Goal: Information Seeking & Learning: Learn about a topic

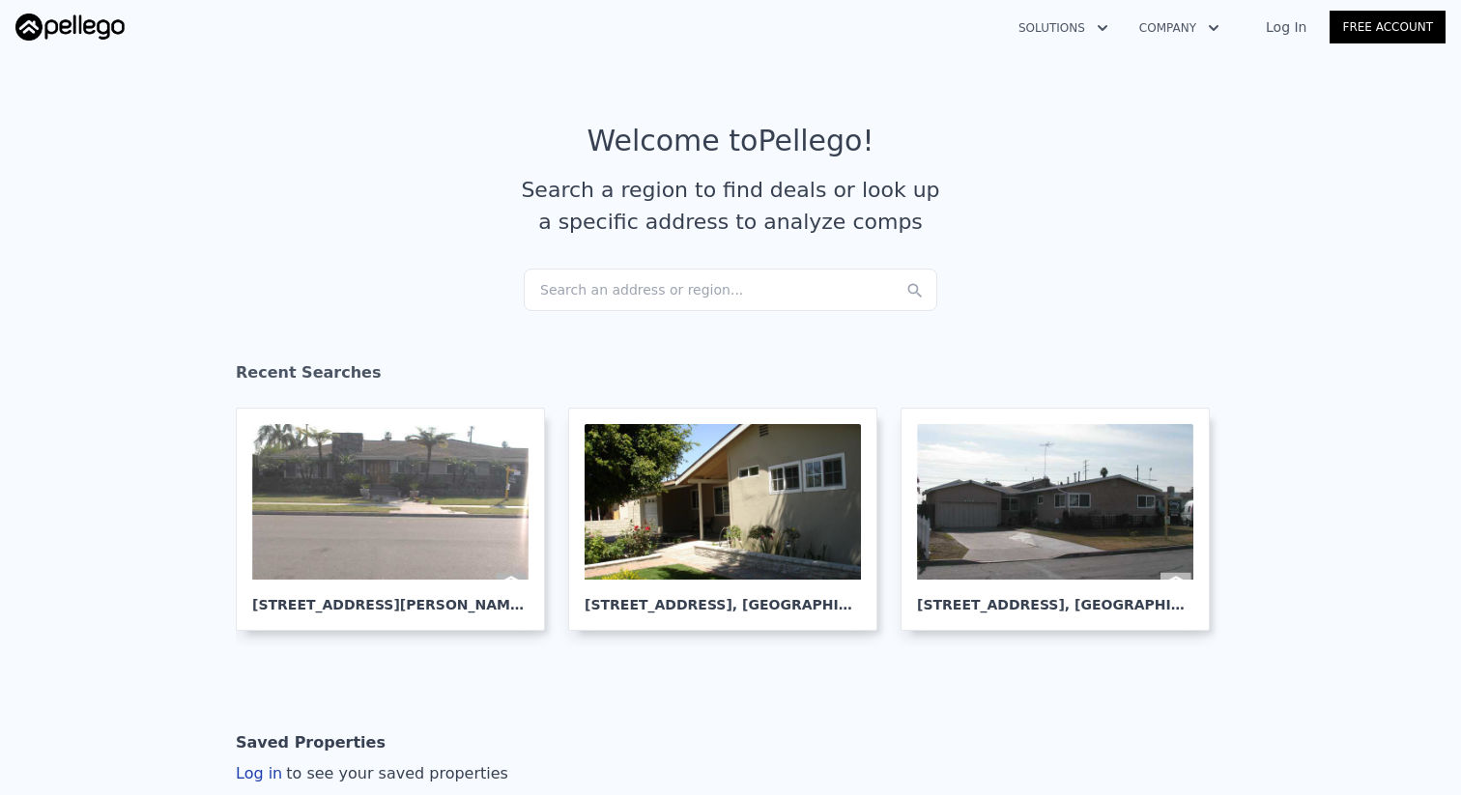
click at [737, 300] on div "Search an address or region..." at bounding box center [731, 290] width 414 height 43
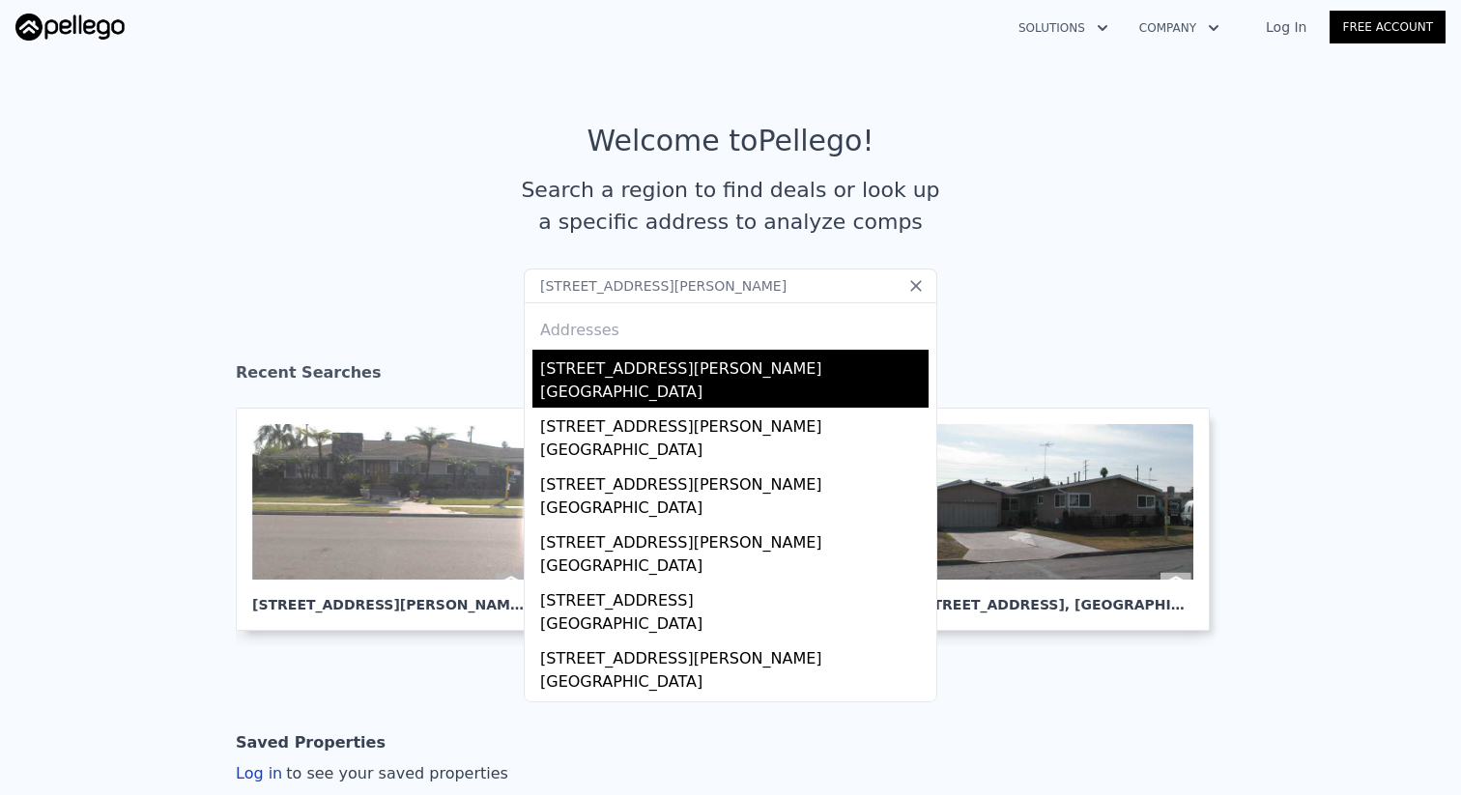
type input "[STREET_ADDRESS][PERSON_NAME]"
click at [710, 360] on div "[STREET_ADDRESS][PERSON_NAME]" at bounding box center [734, 365] width 388 height 31
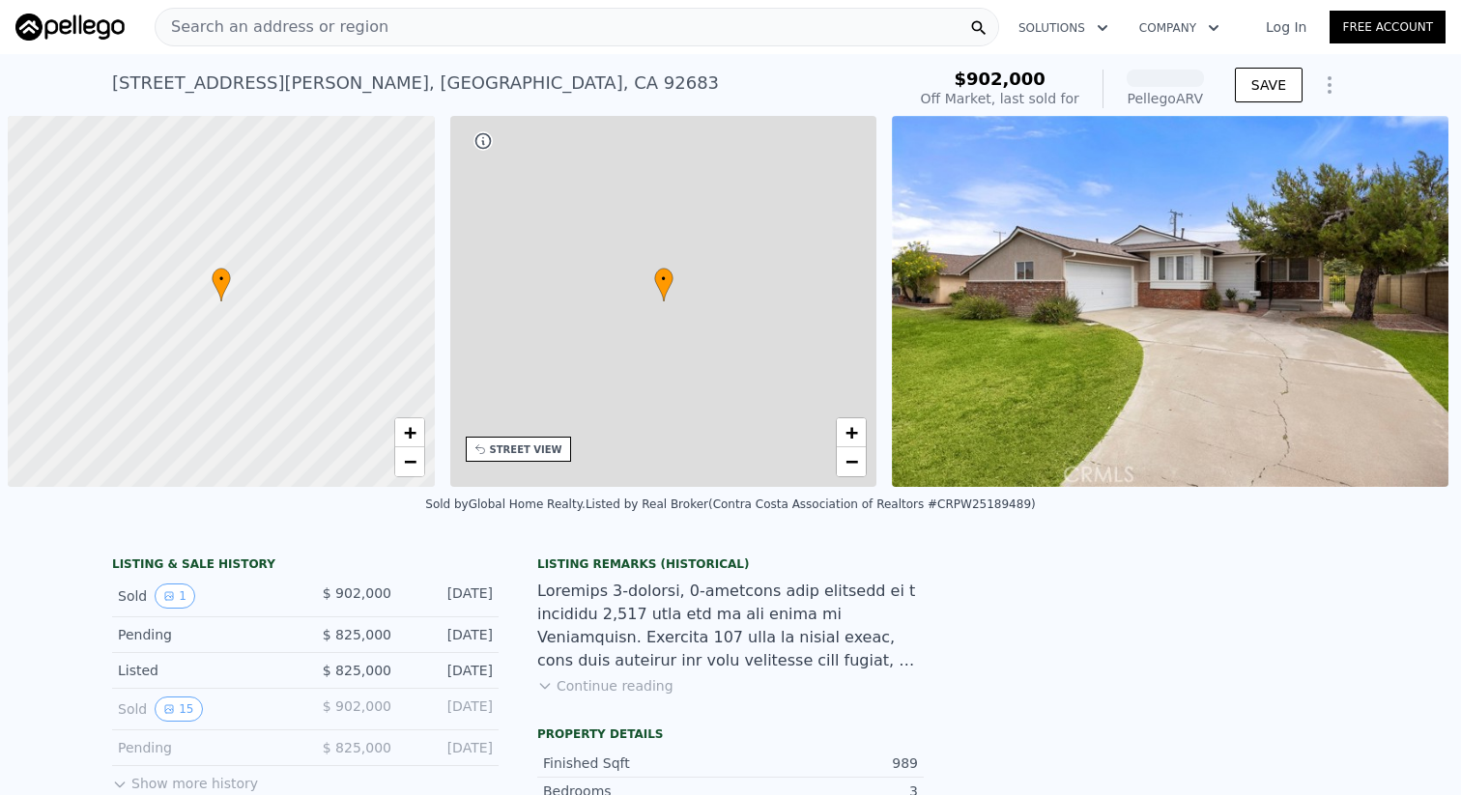
scroll to position [0, 8]
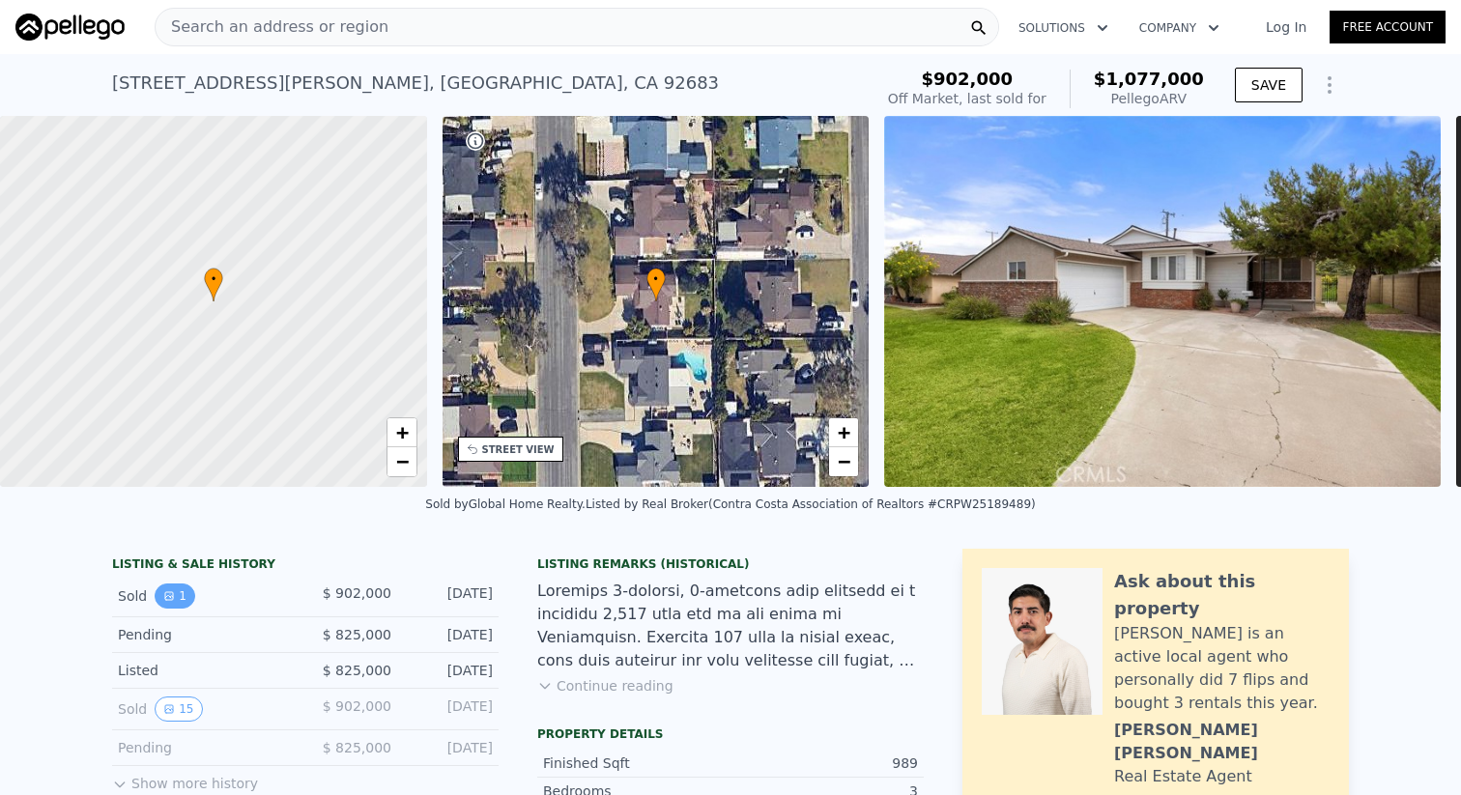
click at [159, 598] on button "1" at bounding box center [175, 596] width 41 height 25
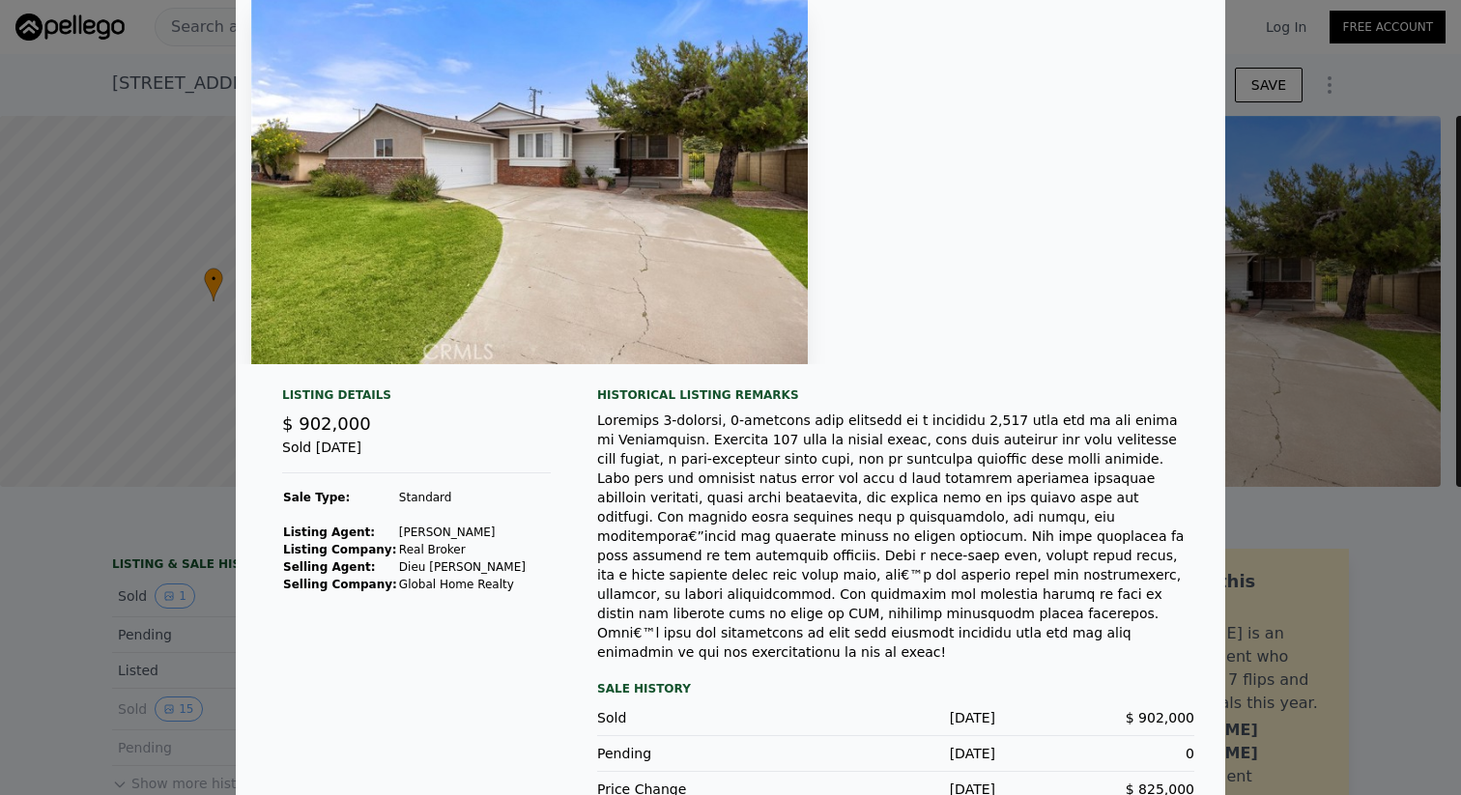
scroll to position [80, 0]
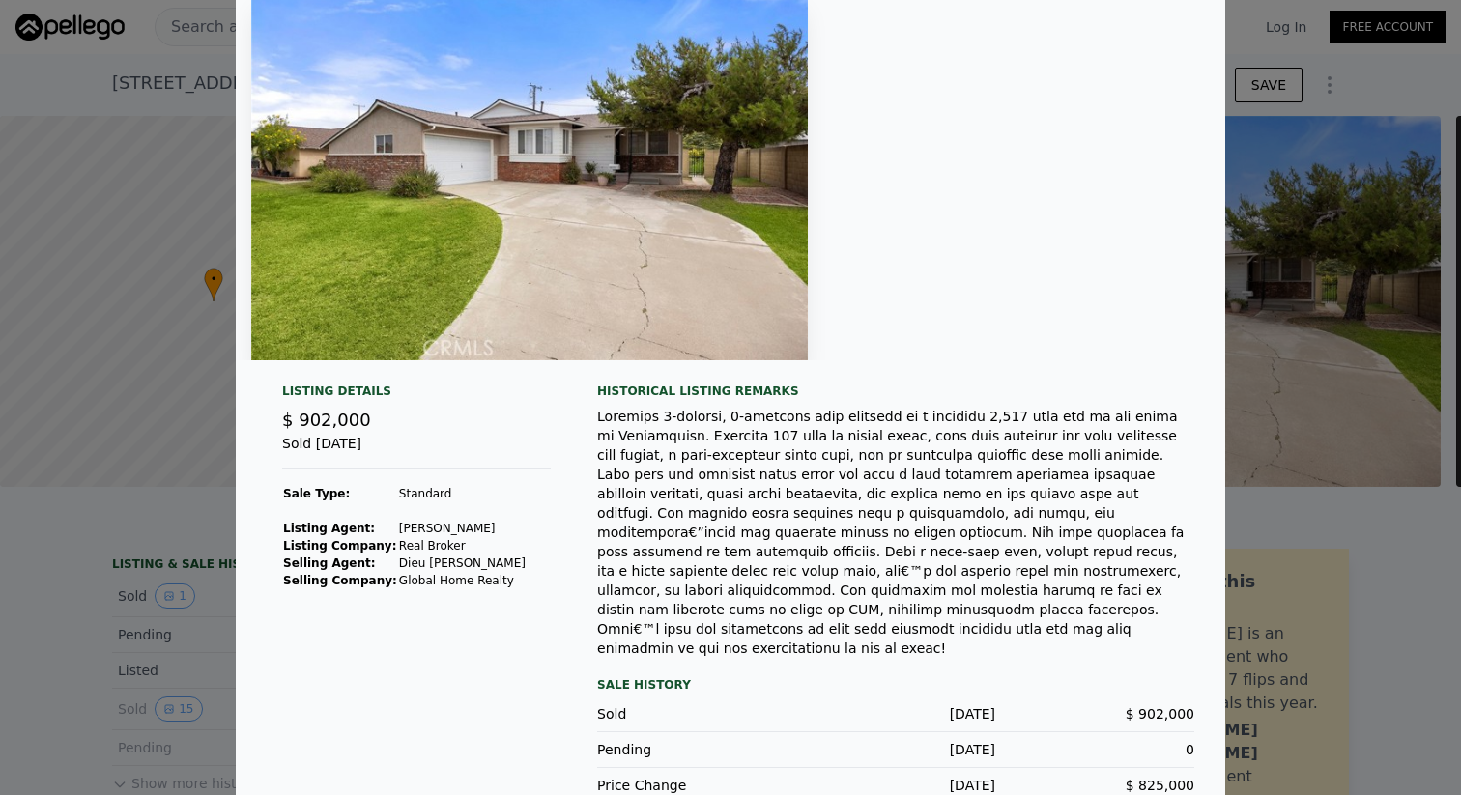
click at [199, 687] on div at bounding box center [730, 397] width 1461 height 795
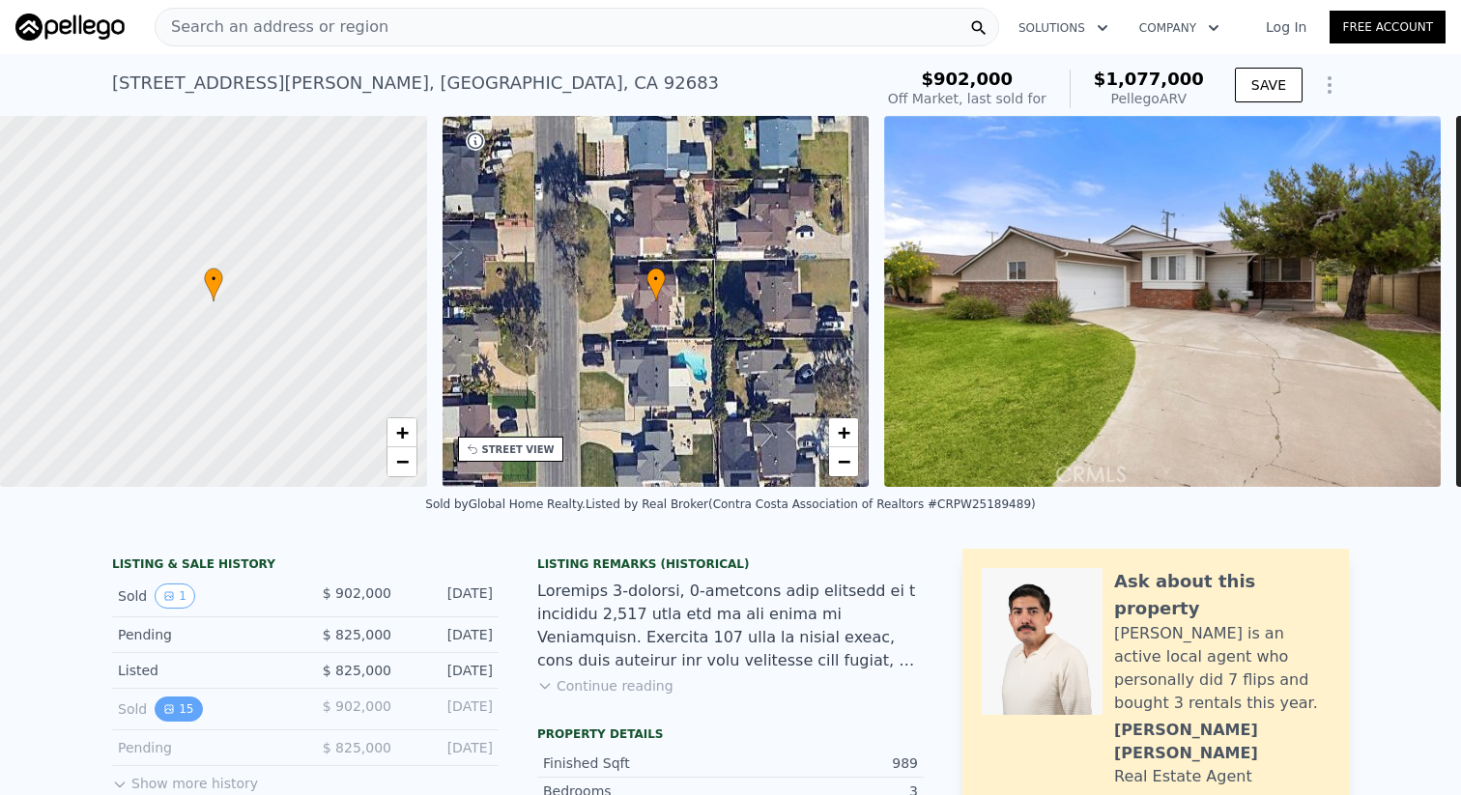
click at [189, 707] on button "15" at bounding box center [178, 709] width 47 height 25
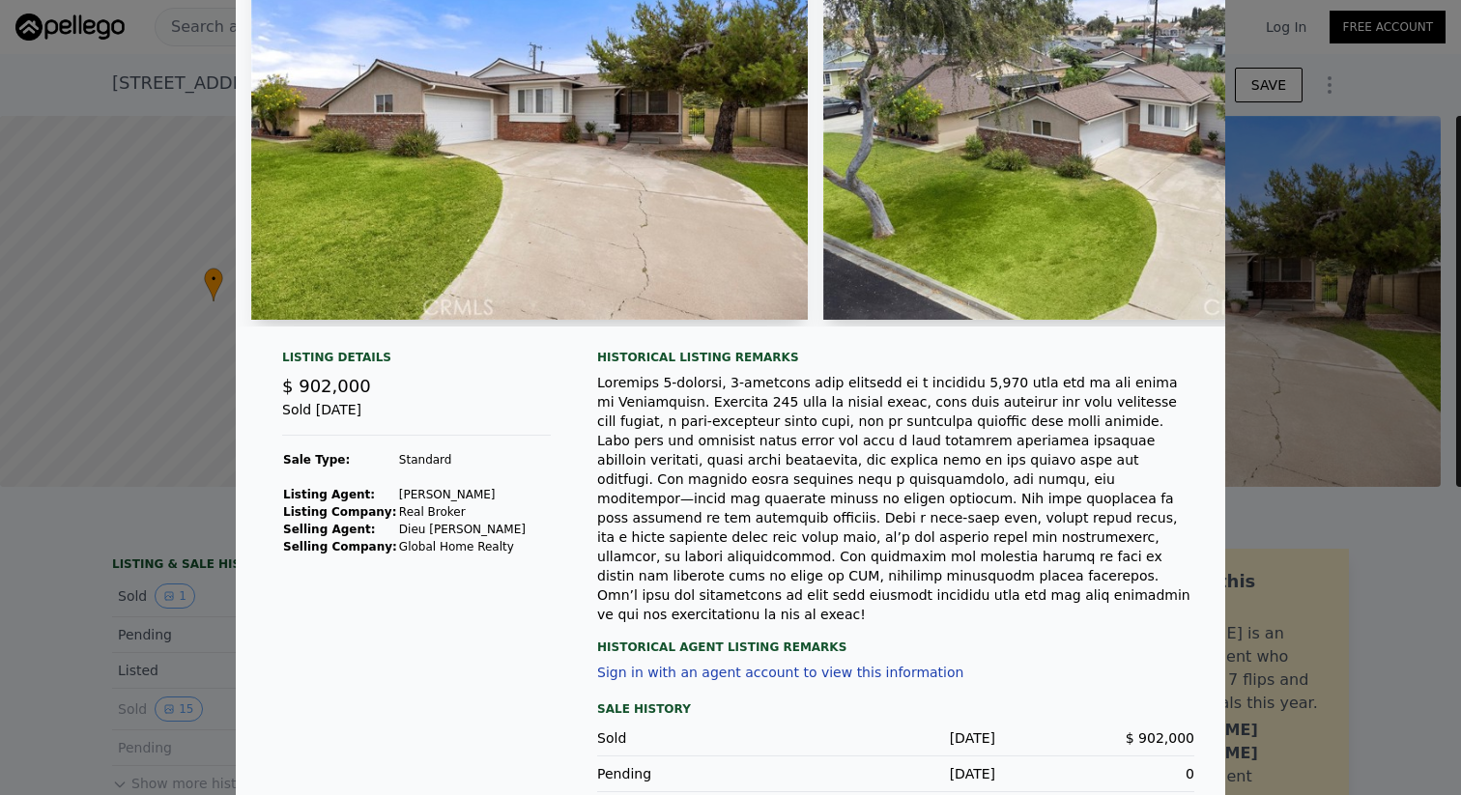
scroll to position [144, 0]
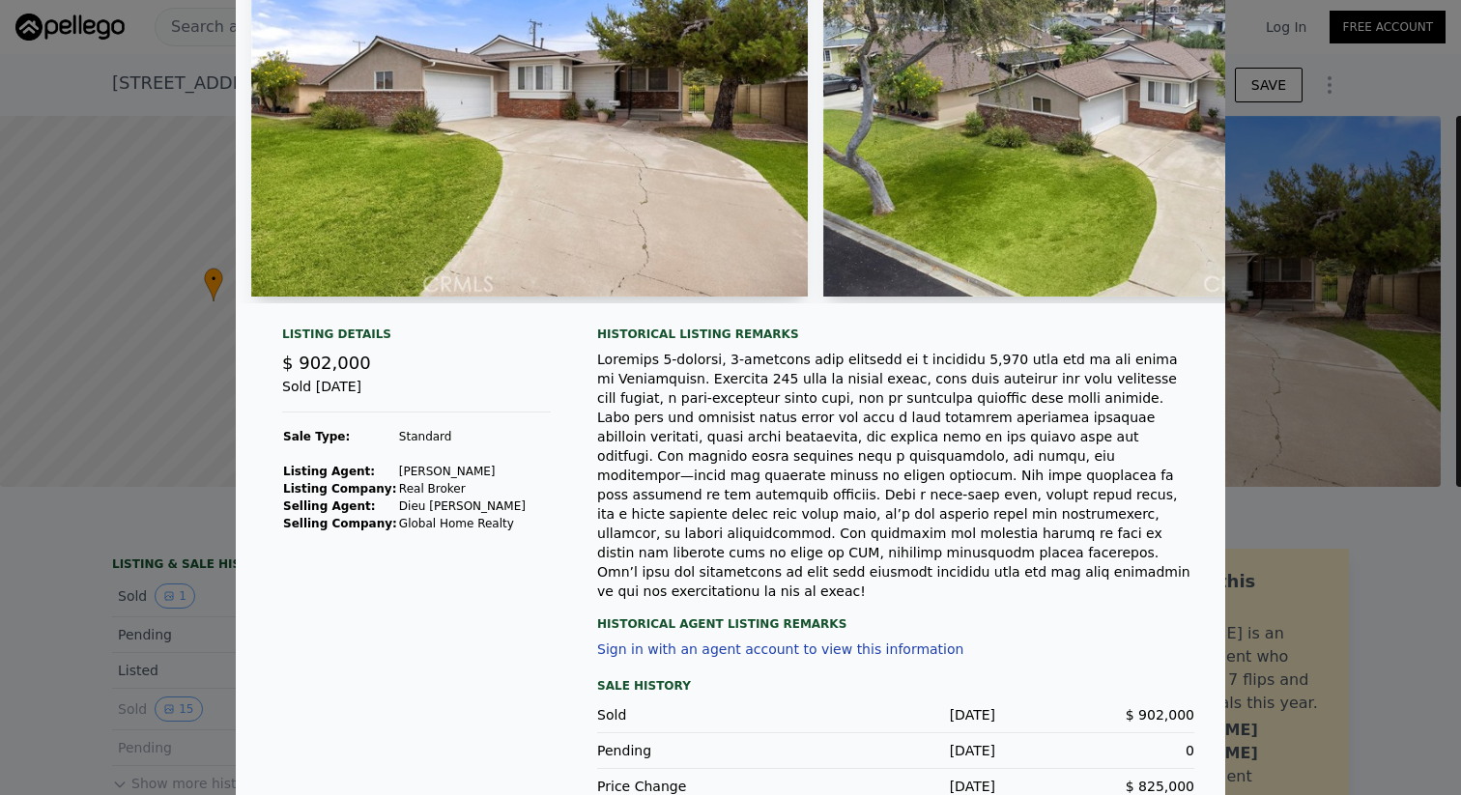
click at [177, 668] on div at bounding box center [730, 397] width 1461 height 795
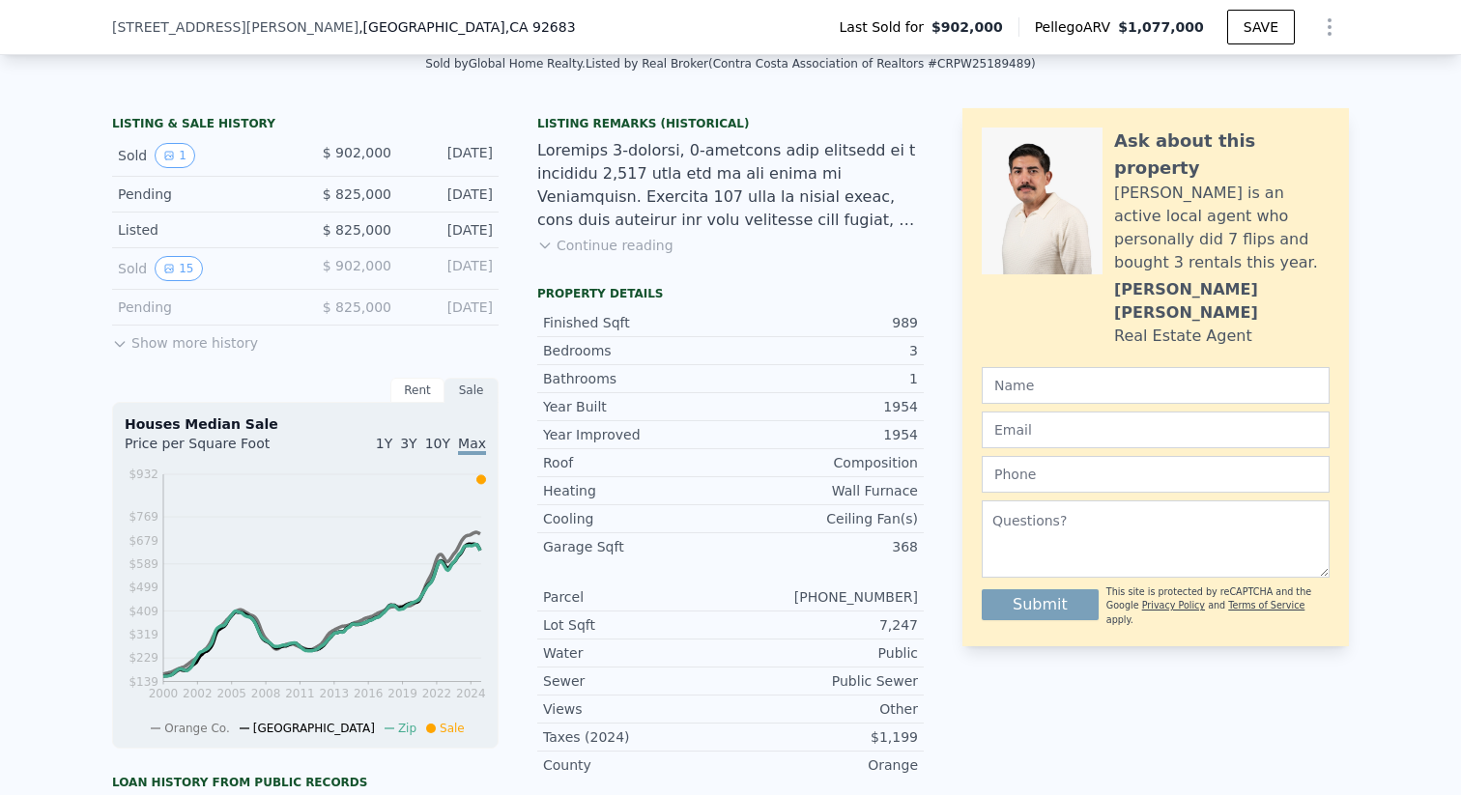
scroll to position [423, 0]
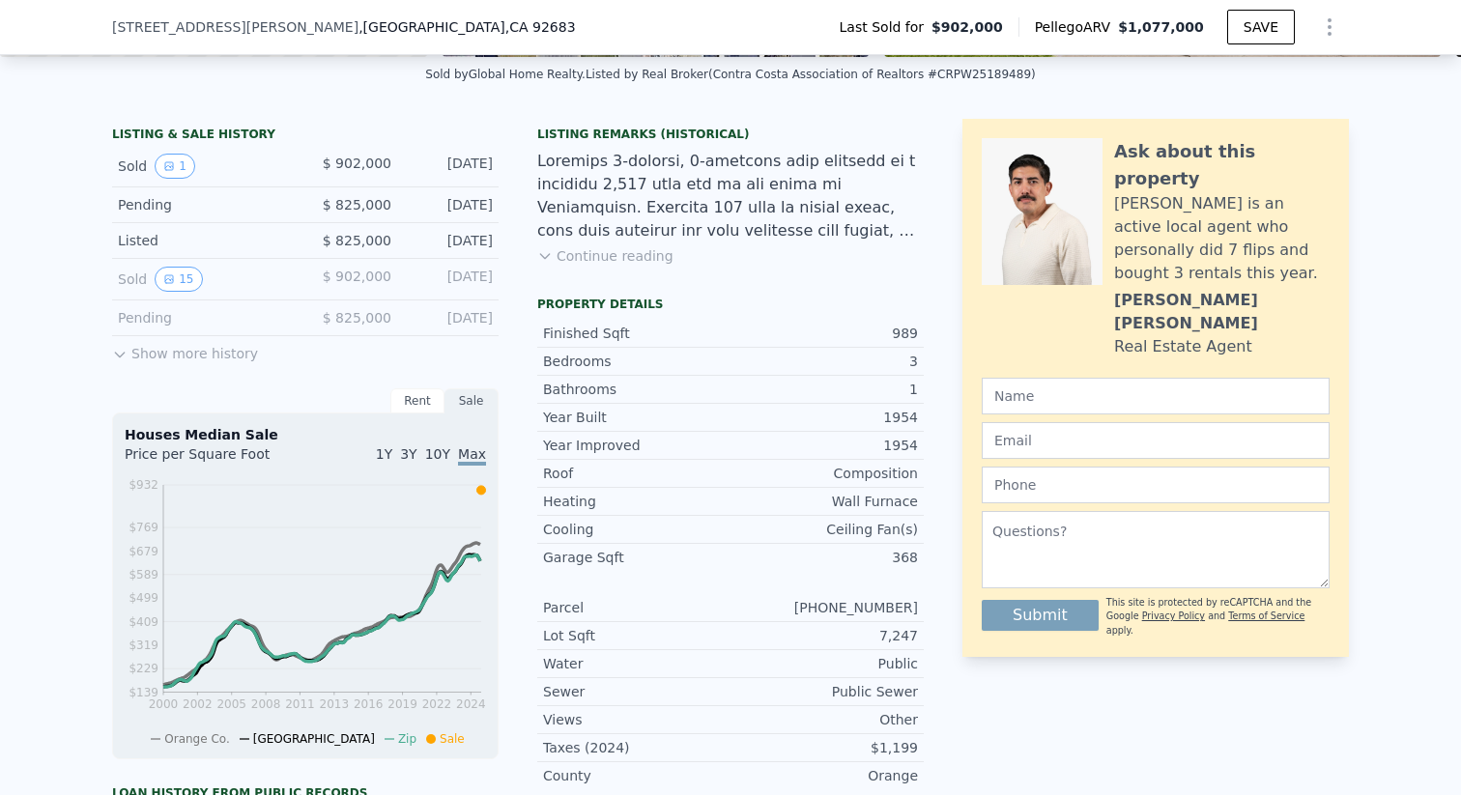
click at [169, 354] on button "Show more history" at bounding box center [185, 349] width 146 height 27
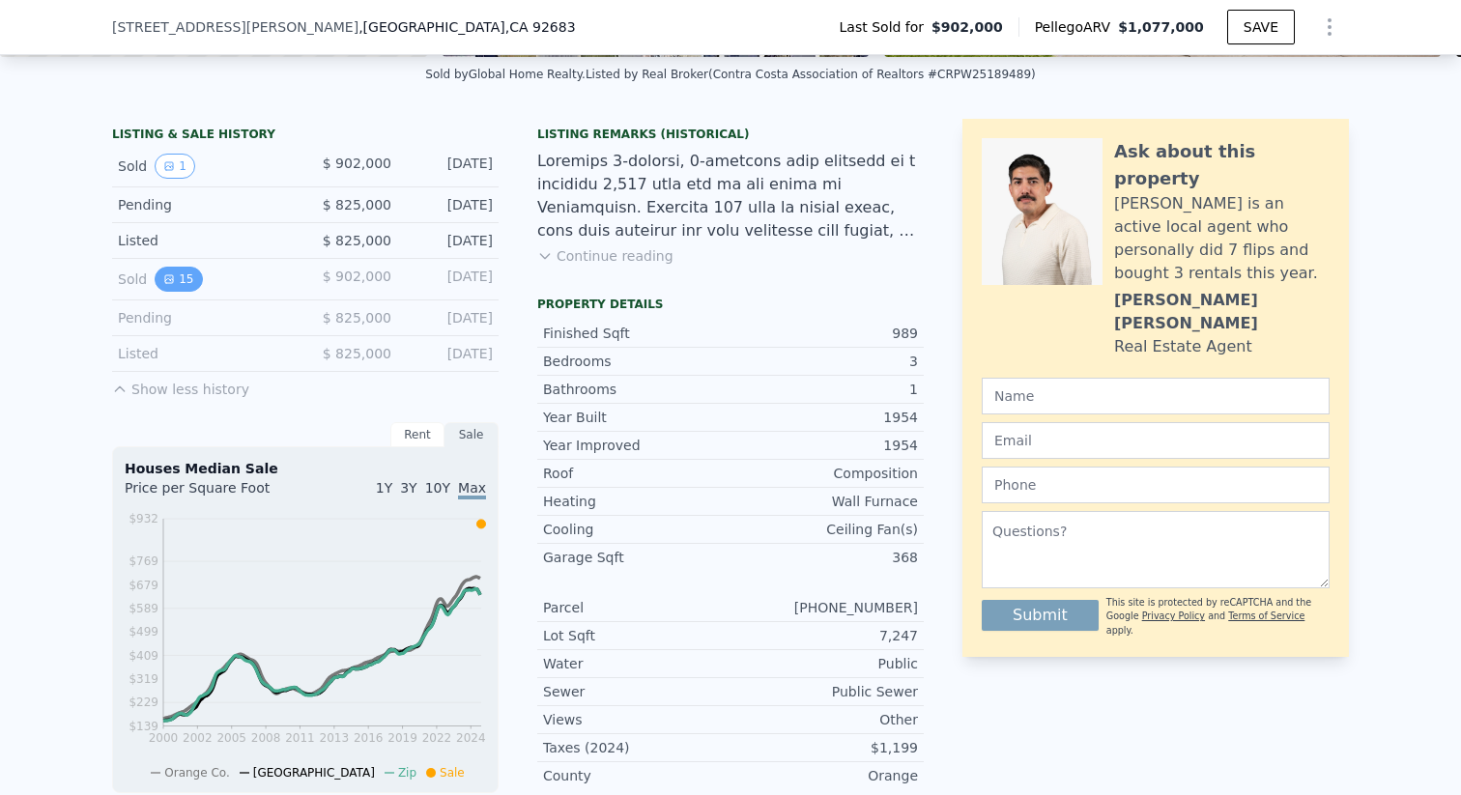
click at [187, 281] on button "15" at bounding box center [178, 279] width 47 height 25
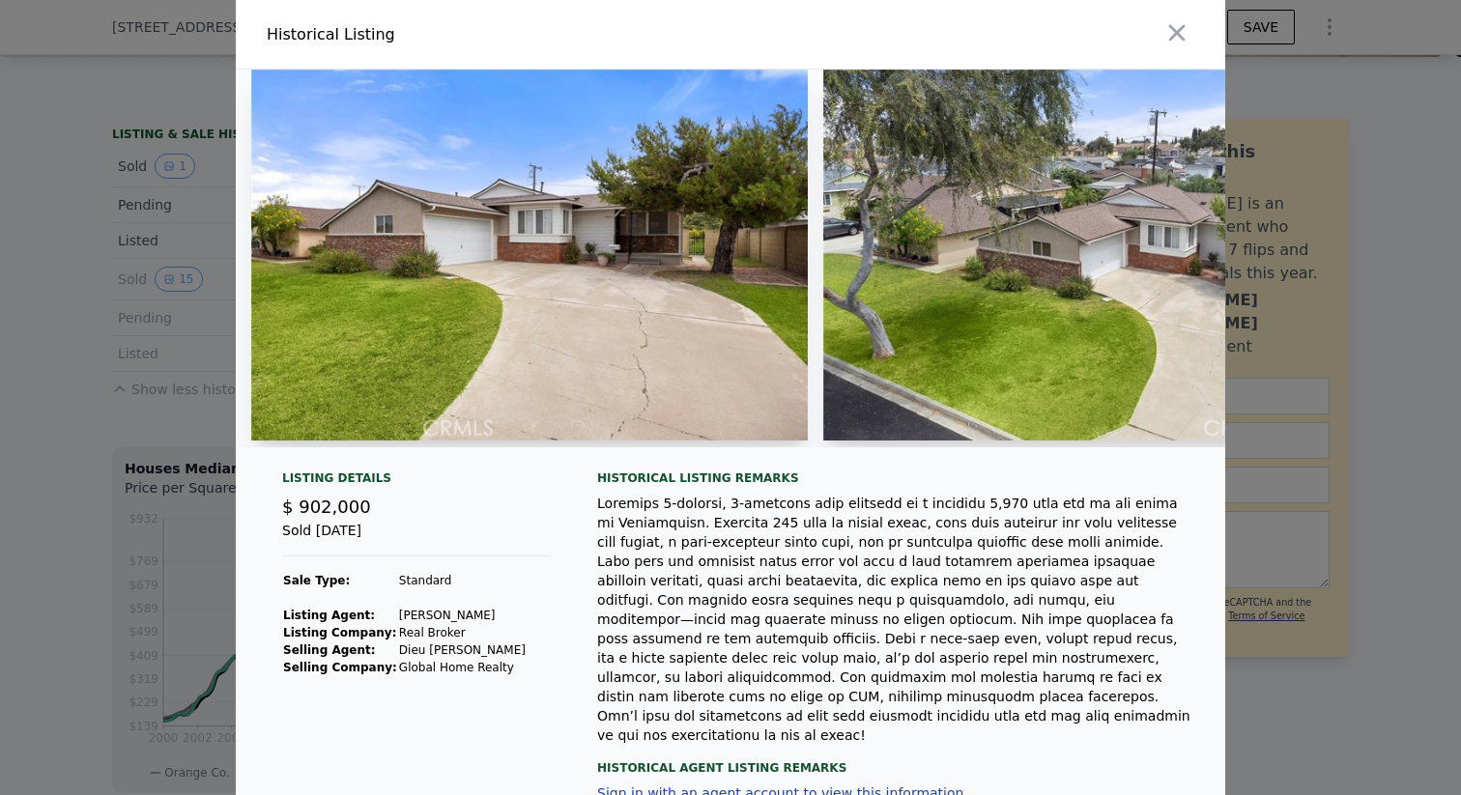
click at [171, 298] on div at bounding box center [730, 397] width 1461 height 795
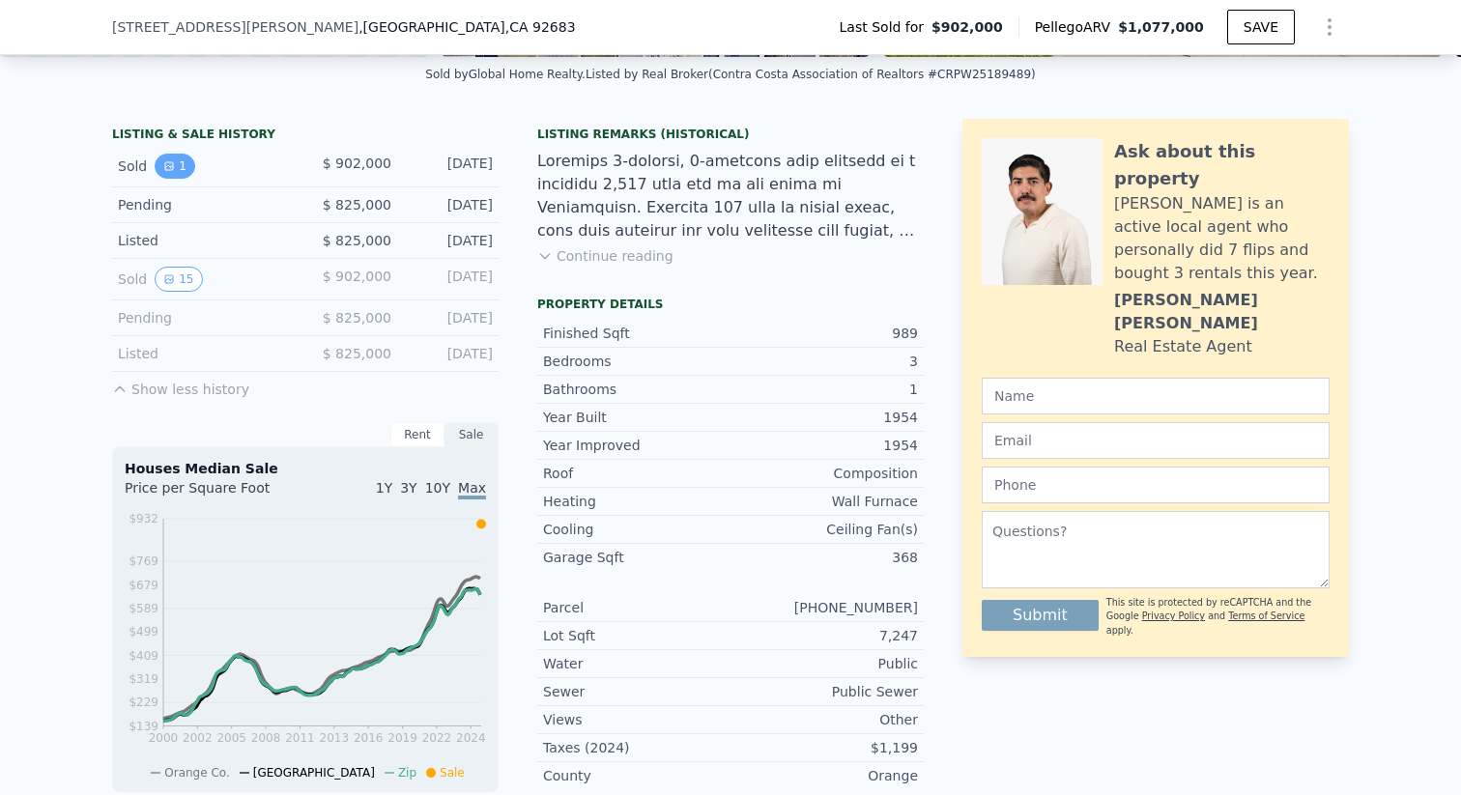
click at [183, 166] on button "1" at bounding box center [175, 166] width 41 height 25
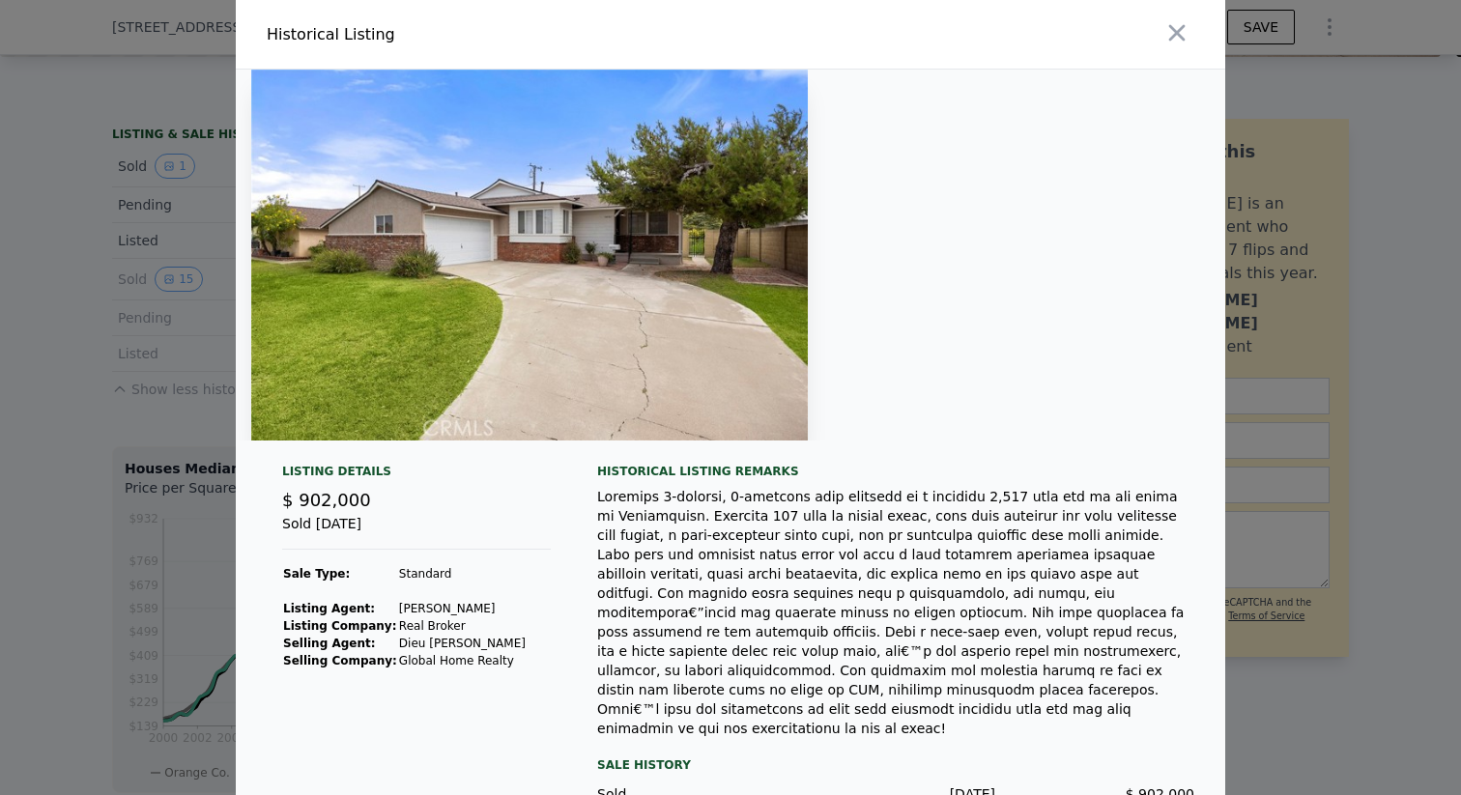
click at [1404, 342] on div at bounding box center [730, 397] width 1461 height 795
